Goal: Register for event/course

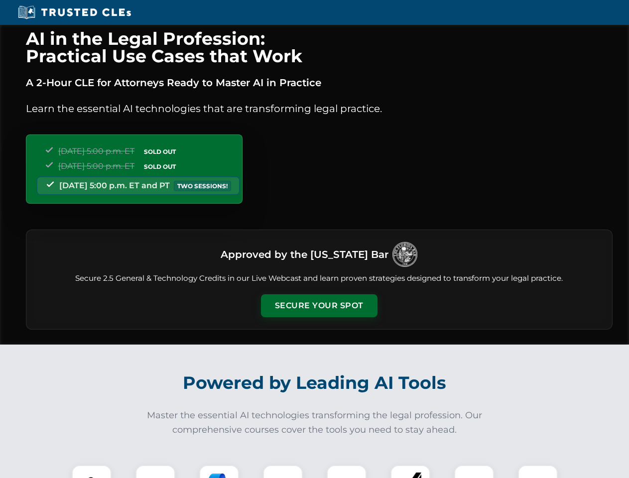
click at [319, 306] on button "Secure Your Spot" at bounding box center [319, 306] width 117 height 23
click at [92, 472] on img at bounding box center [91, 485] width 29 height 29
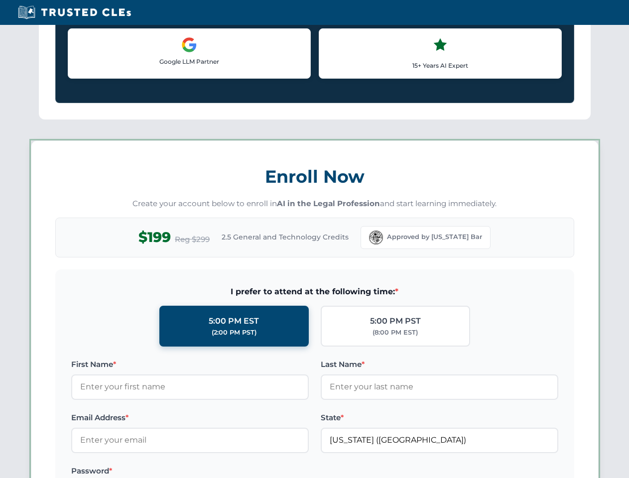
click at [219, 472] on label "Password *" at bounding box center [190, 471] width 238 height 12
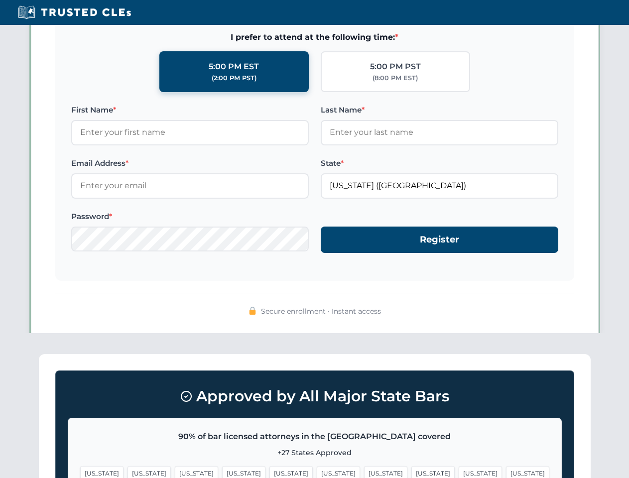
click at [459, 472] on span "[US_STATE]" at bounding box center [480, 473] width 43 height 14
